Goal: Transaction & Acquisition: Book appointment/travel/reservation

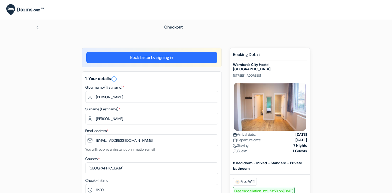
select select "9"
select select "08"
select select "2026"
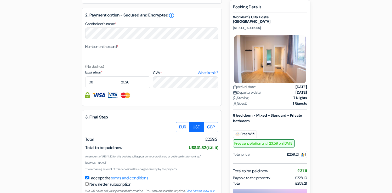
scroll to position [262, 0]
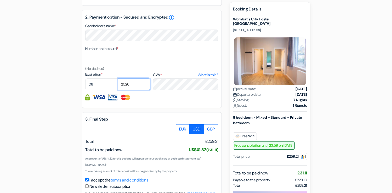
click at [124, 86] on select "2025 2026 2027 2028 2029 2030 2031 2032 2033 2034 2035 2036 2037 2038 2039 2040…" at bounding box center [134, 84] width 33 height 12
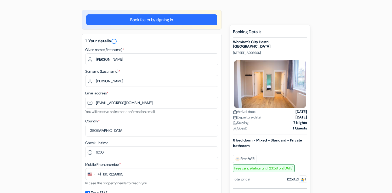
scroll to position [0, 0]
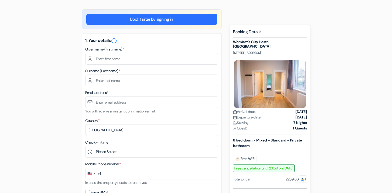
scroll to position [39, 0]
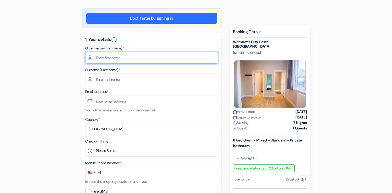
click at [119, 56] on input "text" at bounding box center [151, 58] width 133 height 12
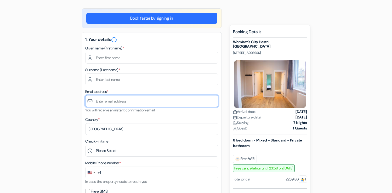
click at [141, 106] on input "text" at bounding box center [151, 101] width 133 height 12
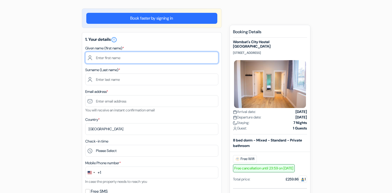
click at [129, 59] on input "text" at bounding box center [151, 58] width 133 height 12
type input "[PERSON_NAME]"
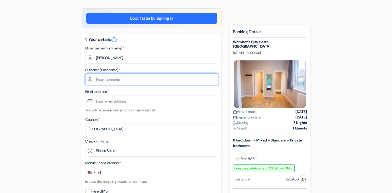
type input "[PERSON_NAME]"
type input "[EMAIL_ADDRESS][DOMAIN_NAME]"
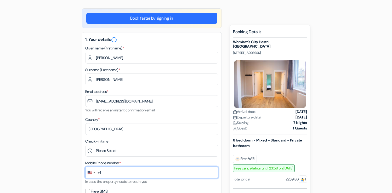
type input "16072299195"
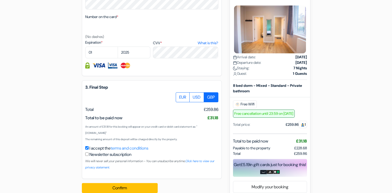
scroll to position [289, 0]
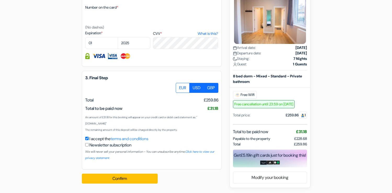
click at [193, 89] on label "USD" at bounding box center [196, 88] width 15 height 10
click at [179, 86] on input "USD" at bounding box center [177, 84] width 3 height 3
radio input "true"
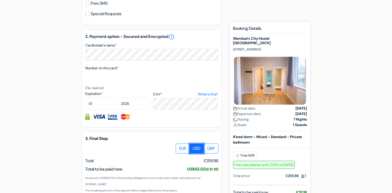
scroll to position [214, 0]
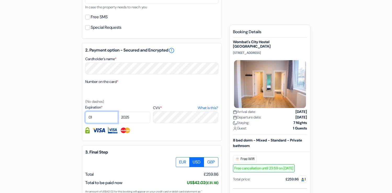
select select "03"
select select "2028"
click at [62, 122] on div "add_box Wombat´s City Hostel London 7 Dock Street, London, England Property Det…" at bounding box center [196, 48] width 345 height 428
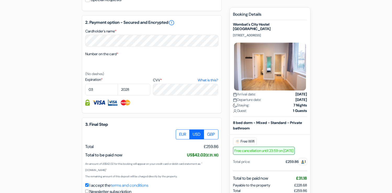
scroll to position [242, 0]
